Goal: Find specific fact: Find specific fact

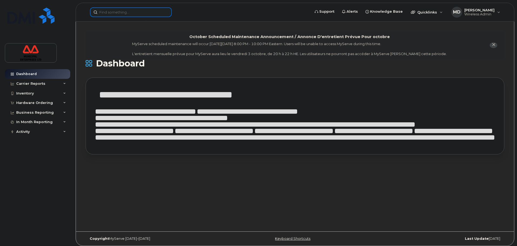
click at [127, 16] on input at bounding box center [131, 12] width 82 height 10
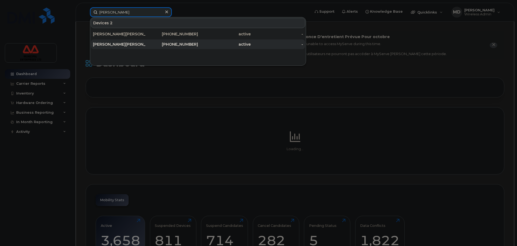
type input "rodger"
click at [113, 42] on div "Rodger Ward Jr" at bounding box center [119, 44] width 53 height 5
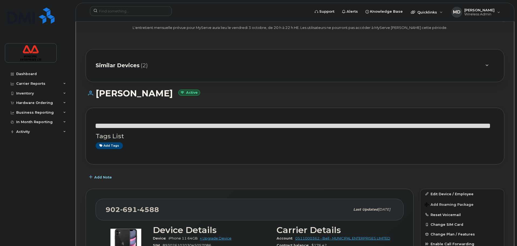
scroll to position [81, 0]
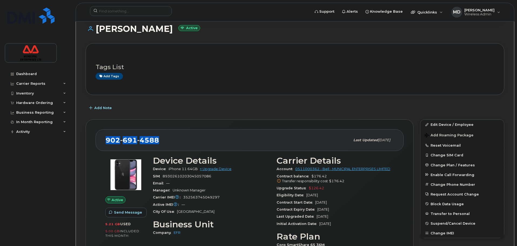
drag, startPoint x: 162, startPoint y: 150, endPoint x: 107, endPoint y: 147, distance: 55.7
click at [107, 147] on div "[PHONE_NUMBER] Last updated [DATE]" at bounding box center [250, 140] width 308 height 22
copy span "[PHONE_NUMBER]"
